Goal: Task Accomplishment & Management: Manage account settings

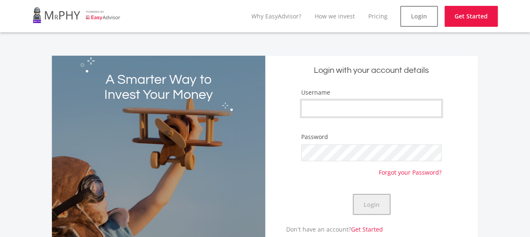
type input "Pipe321"
click at [365, 211] on button "Login" at bounding box center [372, 204] width 38 height 21
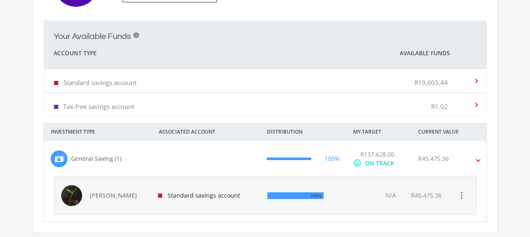
scroll to position [228, 0]
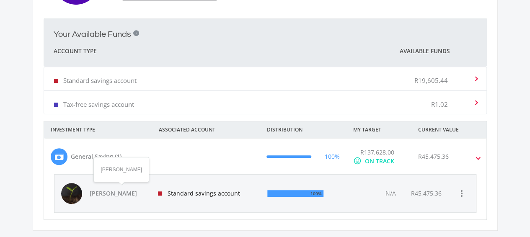
click at [105, 193] on span "[PERSON_NAME]" at bounding box center [119, 193] width 59 height 8
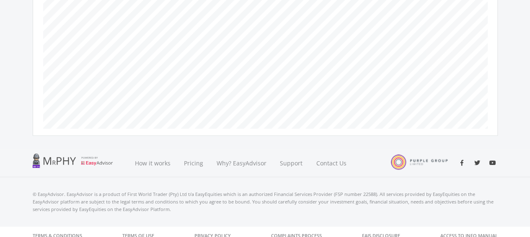
scroll to position [565, 0]
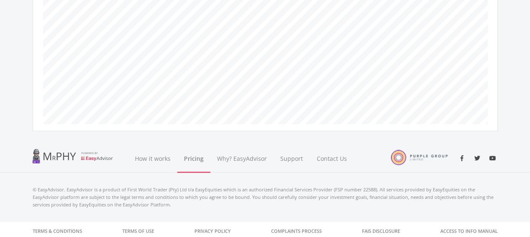
click at [193, 156] on link "Pricing" at bounding box center [193, 158] width 33 height 28
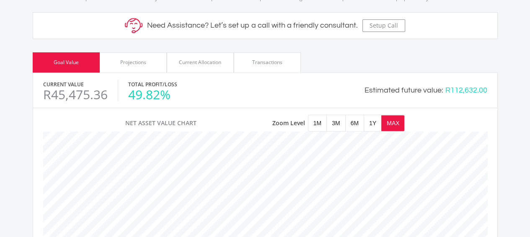
scroll to position [338, 0]
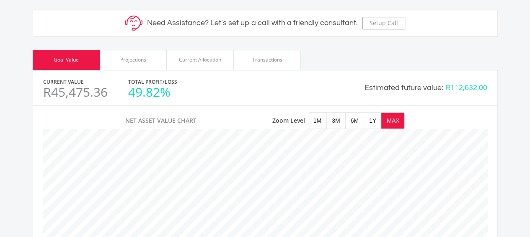
click at [137, 59] on div "Projections" at bounding box center [133, 60] width 26 height 8
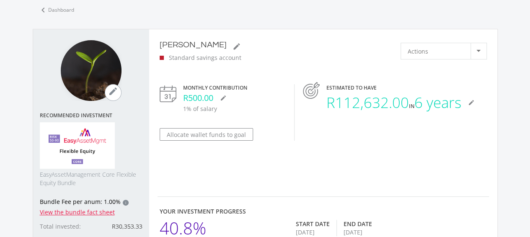
scroll to position [43, 0]
click at [476, 50] on div at bounding box center [478, 51] width 4 height 2
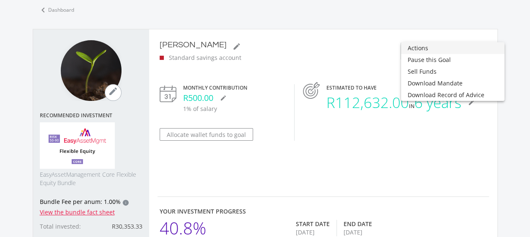
click at [470, 137] on div at bounding box center [265, 118] width 530 height 237
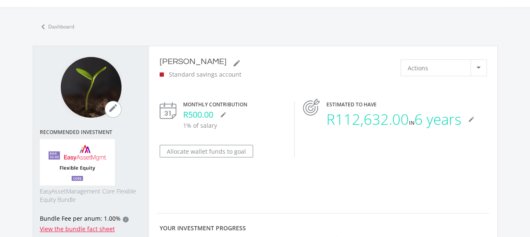
scroll to position [24, 0]
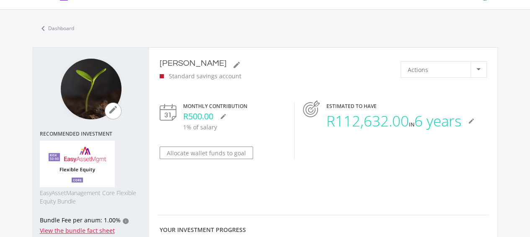
click at [169, 111] on img at bounding box center [168, 112] width 17 height 17
click at [201, 116] on div "R500.00 mode_edit" at bounding box center [234, 116] width 103 height 13
click at [226, 116] on icon "mode_edit" at bounding box center [223, 116] width 7 height 7
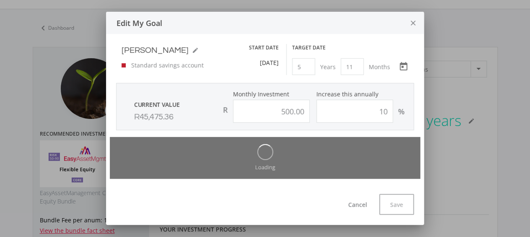
scroll to position [0, 0]
type input "500.00"
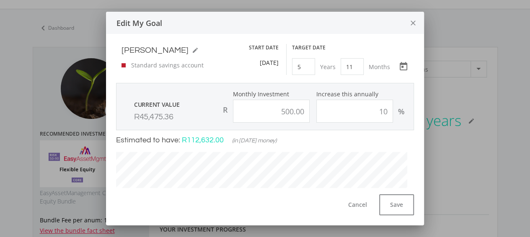
click at [412, 23] on icon "close" at bounding box center [413, 23] width 8 height 22
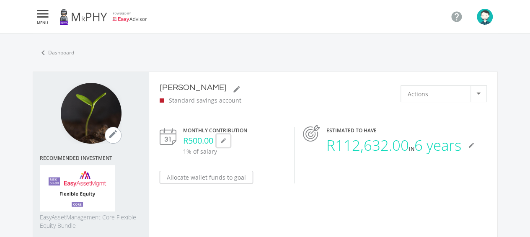
scroll to position [24, 0]
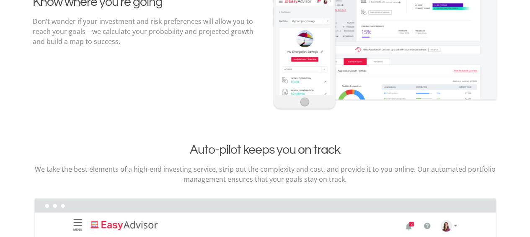
scroll to position [1064, 0]
